Goal: Information Seeking & Learning: Learn about a topic

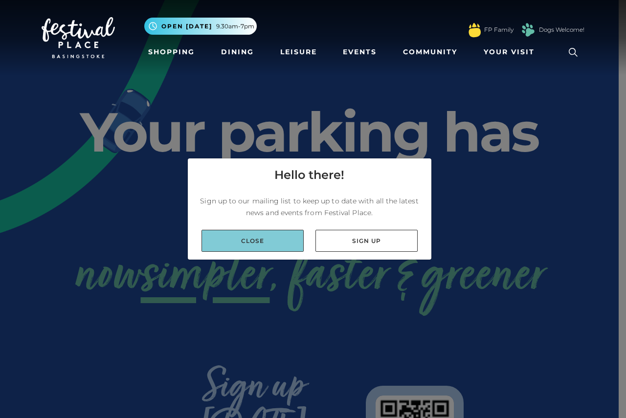
click at [264, 240] on link "Close" at bounding box center [252, 241] width 102 height 22
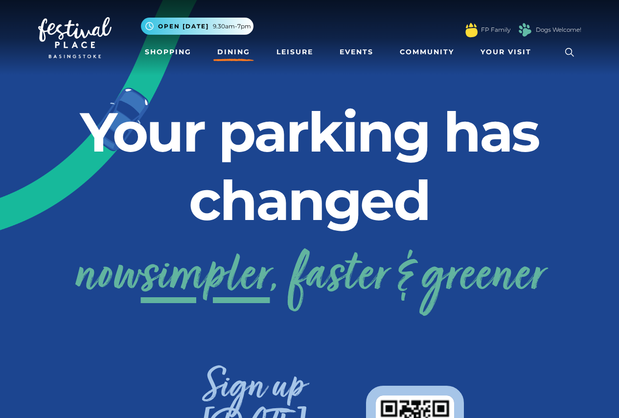
click at [233, 47] on link "Dining" at bounding box center [233, 52] width 41 height 18
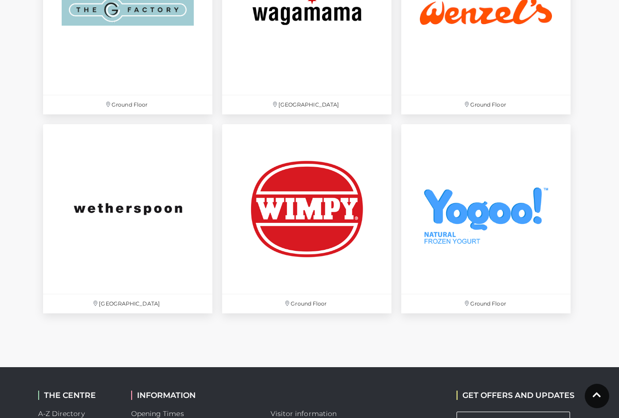
scroll to position [3276, 0]
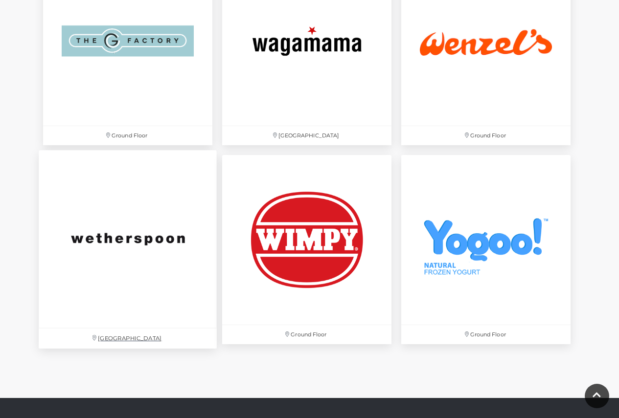
click at [151, 242] on img at bounding box center [128, 240] width 178 height 178
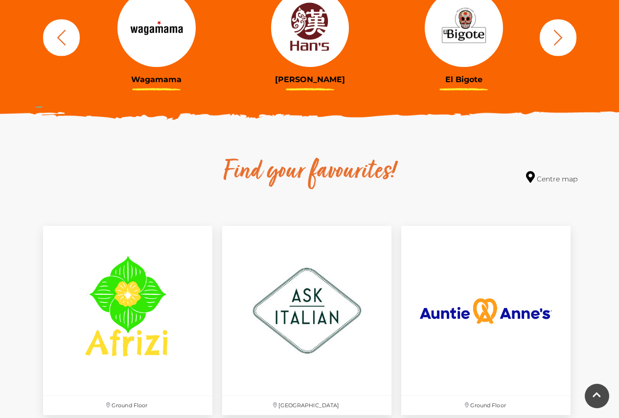
scroll to position [440, 0]
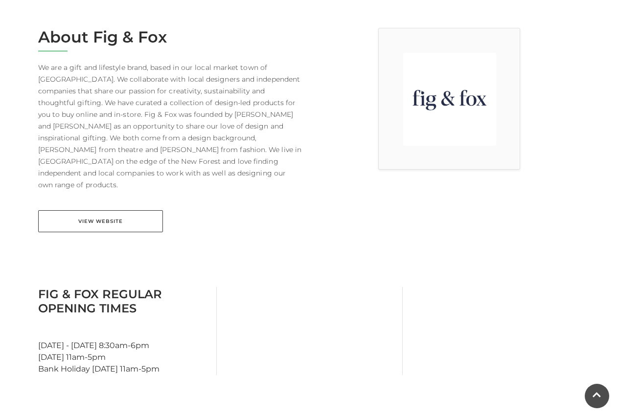
scroll to position [196, 0]
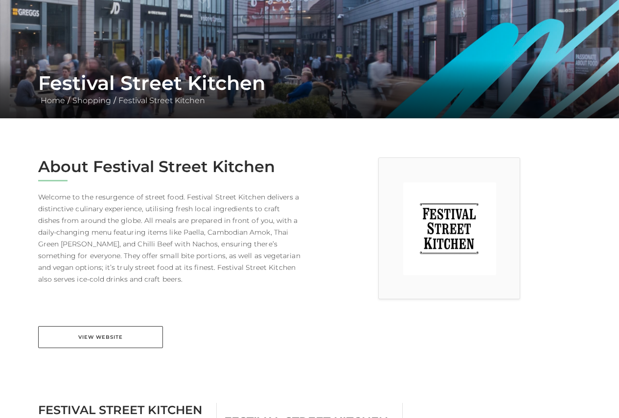
scroll to position [196, 0]
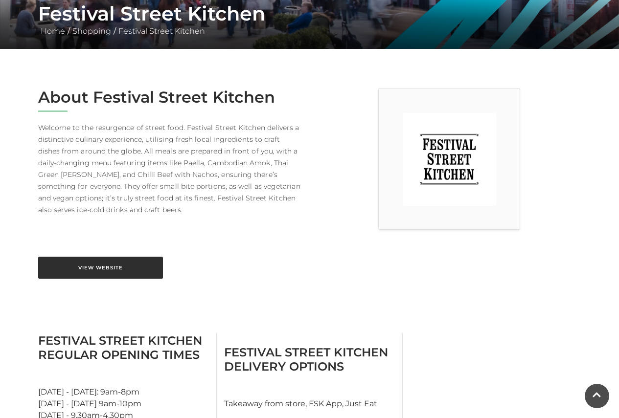
click at [112, 268] on link "View Website" at bounding box center [100, 268] width 125 height 22
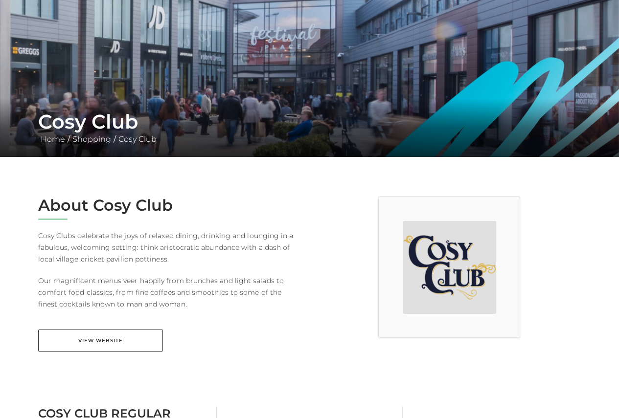
scroll to position [196, 0]
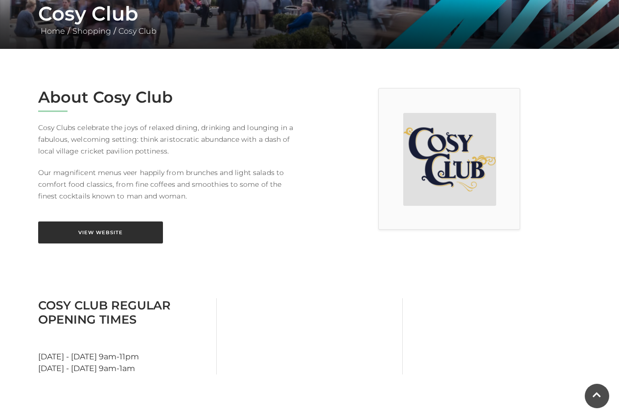
click at [84, 236] on link "View Website" at bounding box center [100, 233] width 125 height 22
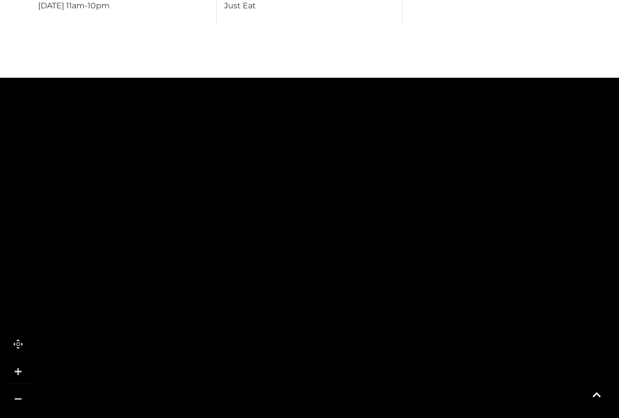
scroll to position [489, 0]
